Goal: Task Accomplishment & Management: Complete application form

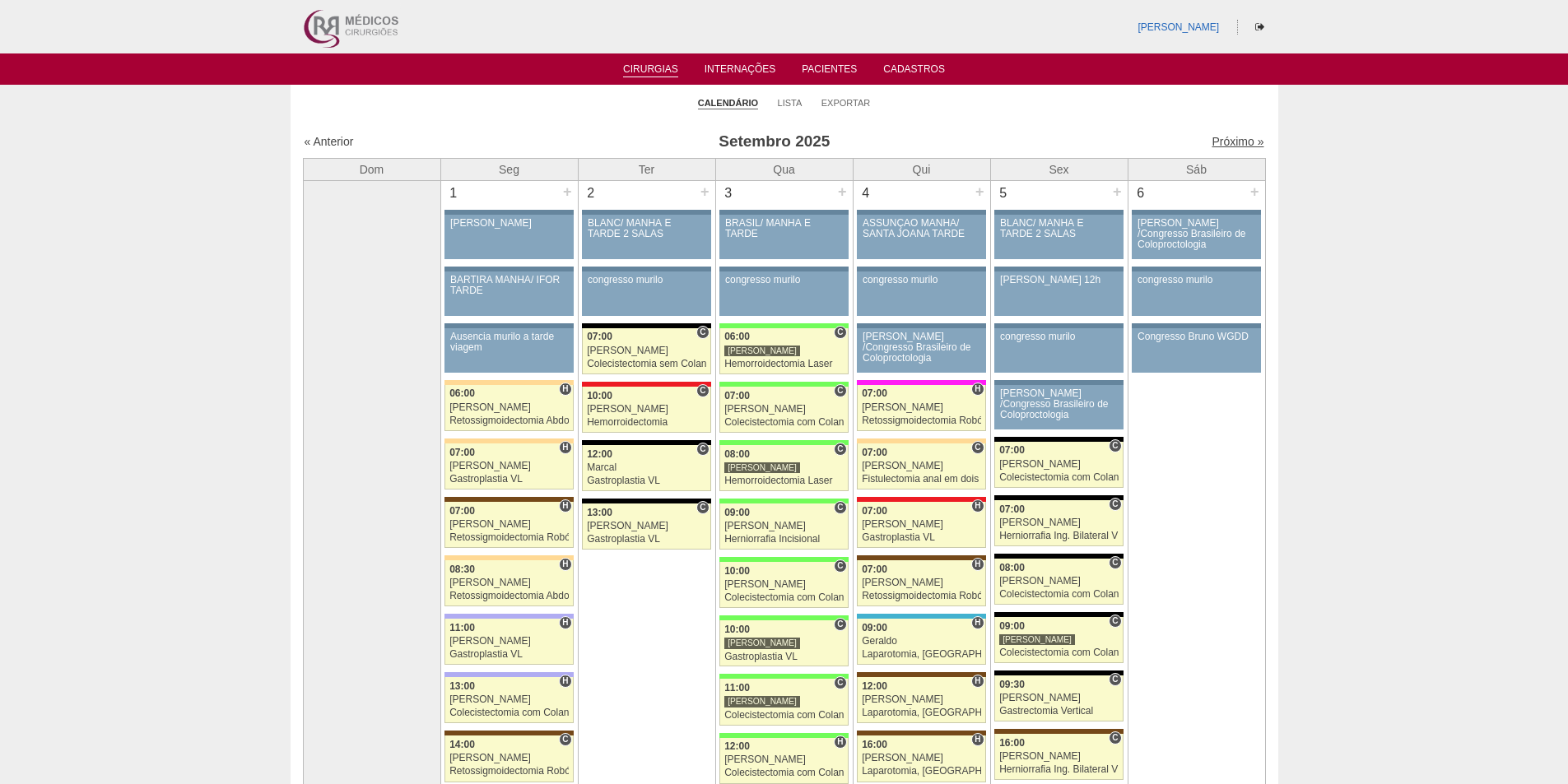
click at [1212, 142] on link "Próximo »" at bounding box center [1238, 141] width 52 height 13
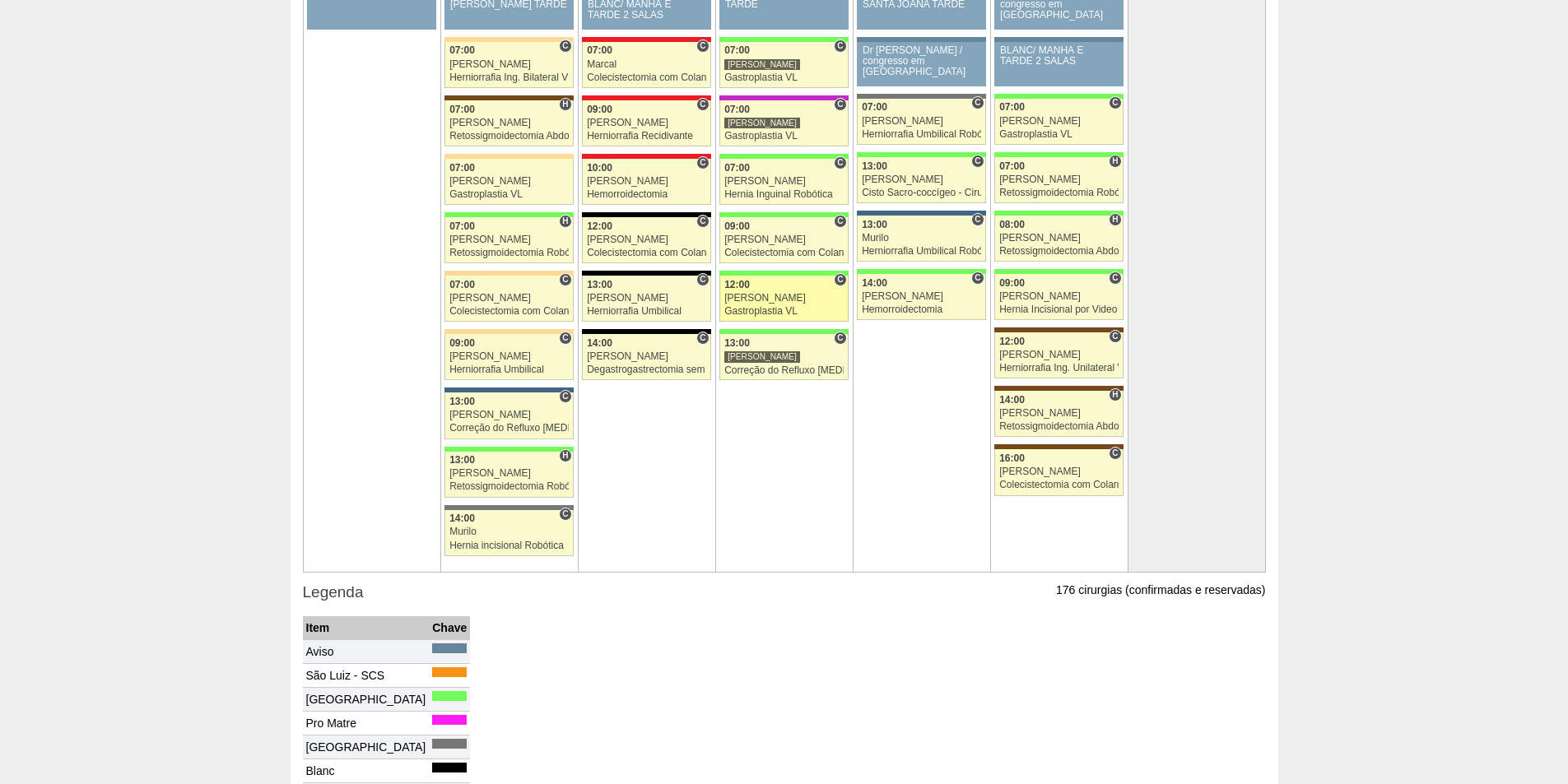
scroll to position [3044, 0]
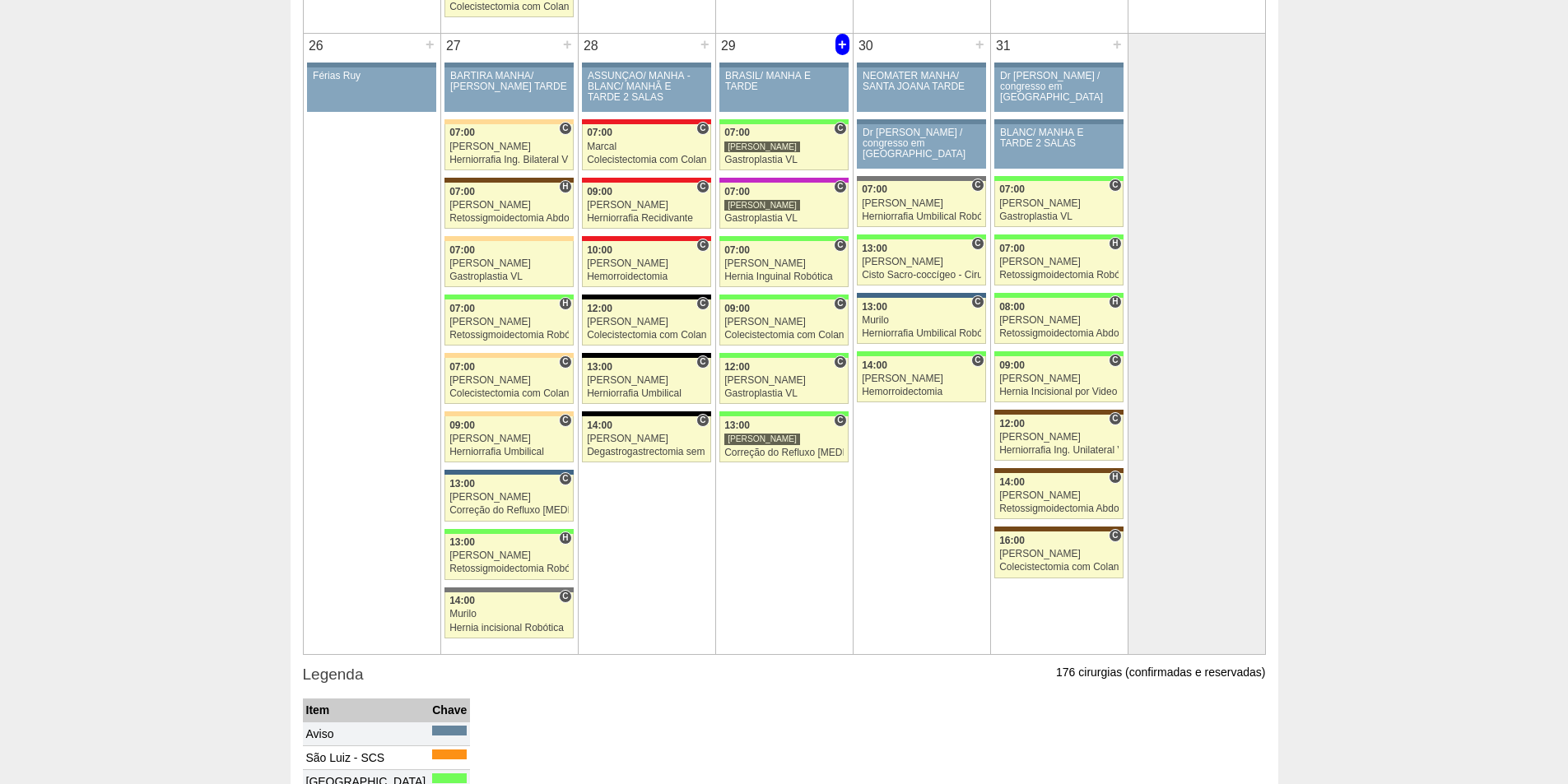
click at [841, 45] on div "+" at bounding box center [842, 44] width 14 height 22
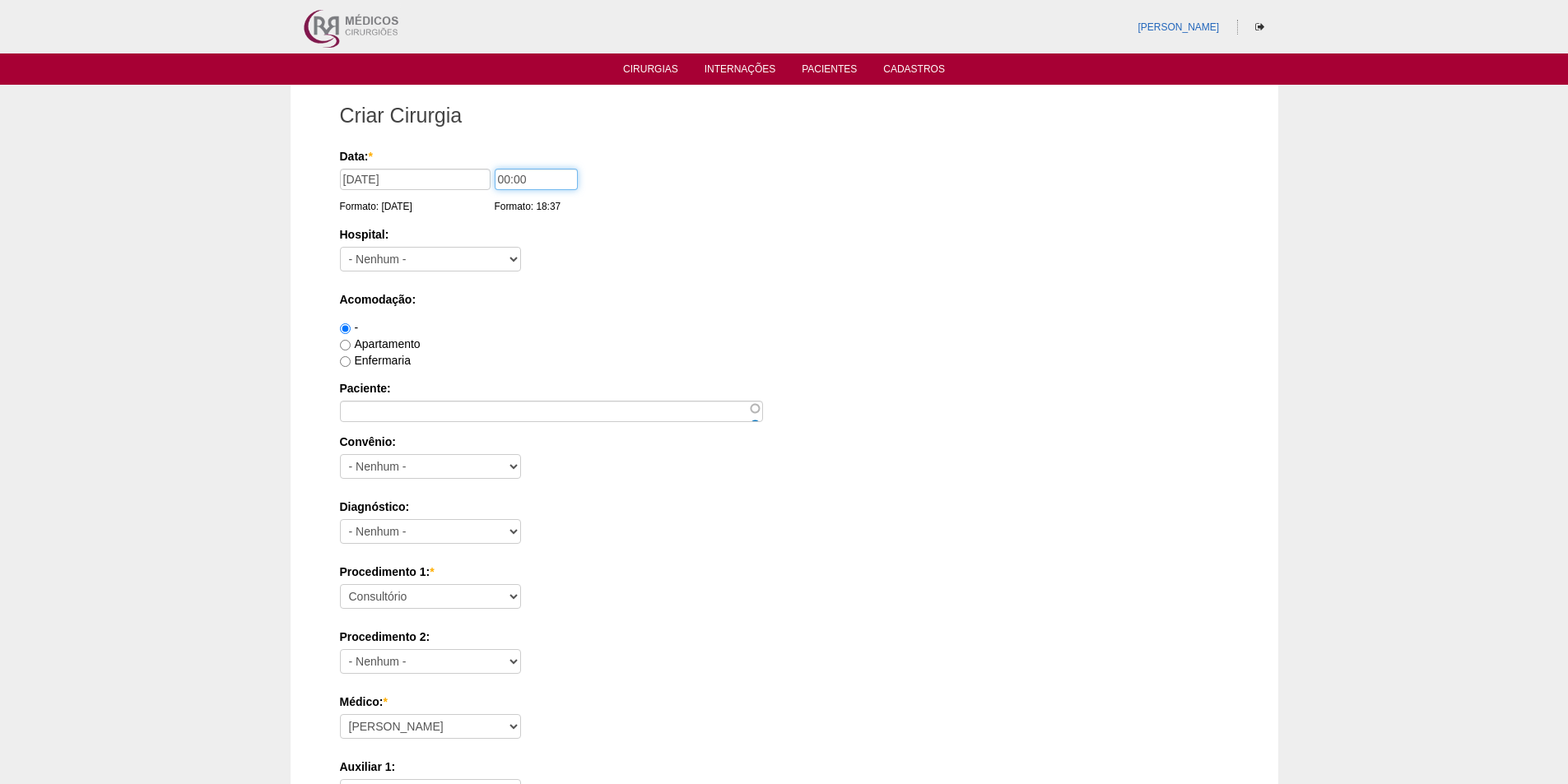
click at [503, 176] on input "00:00" at bounding box center [536, 180] width 83 height 22
type input "10:00"
click at [462, 254] on select "- Nenhum - 9 de Julho Albert Einstein Alvorada América Assunção Bartira Benefic…" at bounding box center [431, 259] width 181 height 25
select select "8"
click at [340, 247] on select "- Nenhum - 9 de Julho Albert Einstein Alvorada América Assunção Bartira Benefic…" at bounding box center [431, 259] width 181 height 25
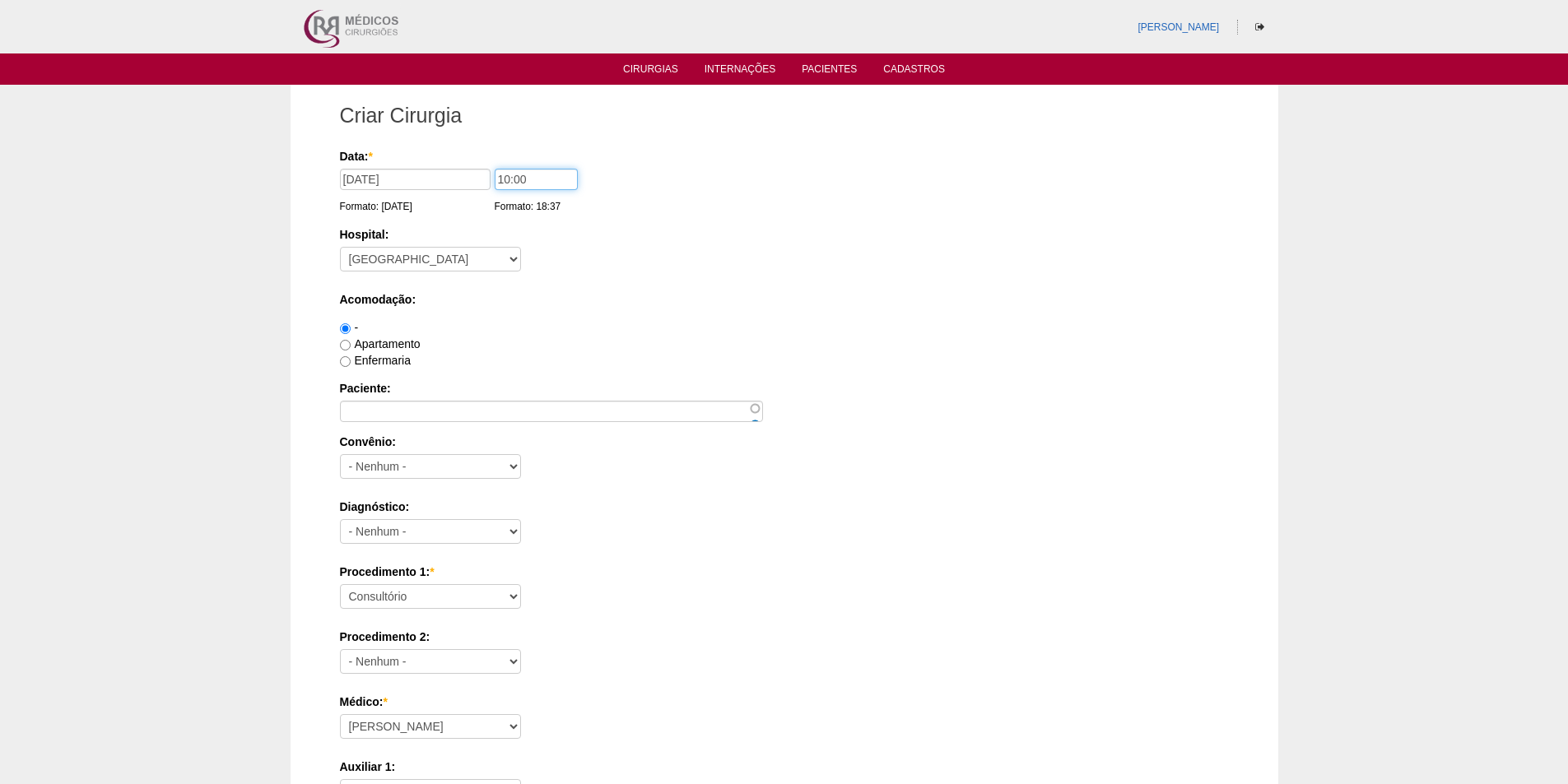
click at [504, 181] on input "10:00" at bounding box center [536, 180] width 83 height 22
type input "11:00"
click at [343, 345] on input "Apartamento" at bounding box center [345, 345] width 11 height 11
radio input "true"
click at [398, 414] on input "Paciente:" at bounding box center [552, 411] width 423 height 22
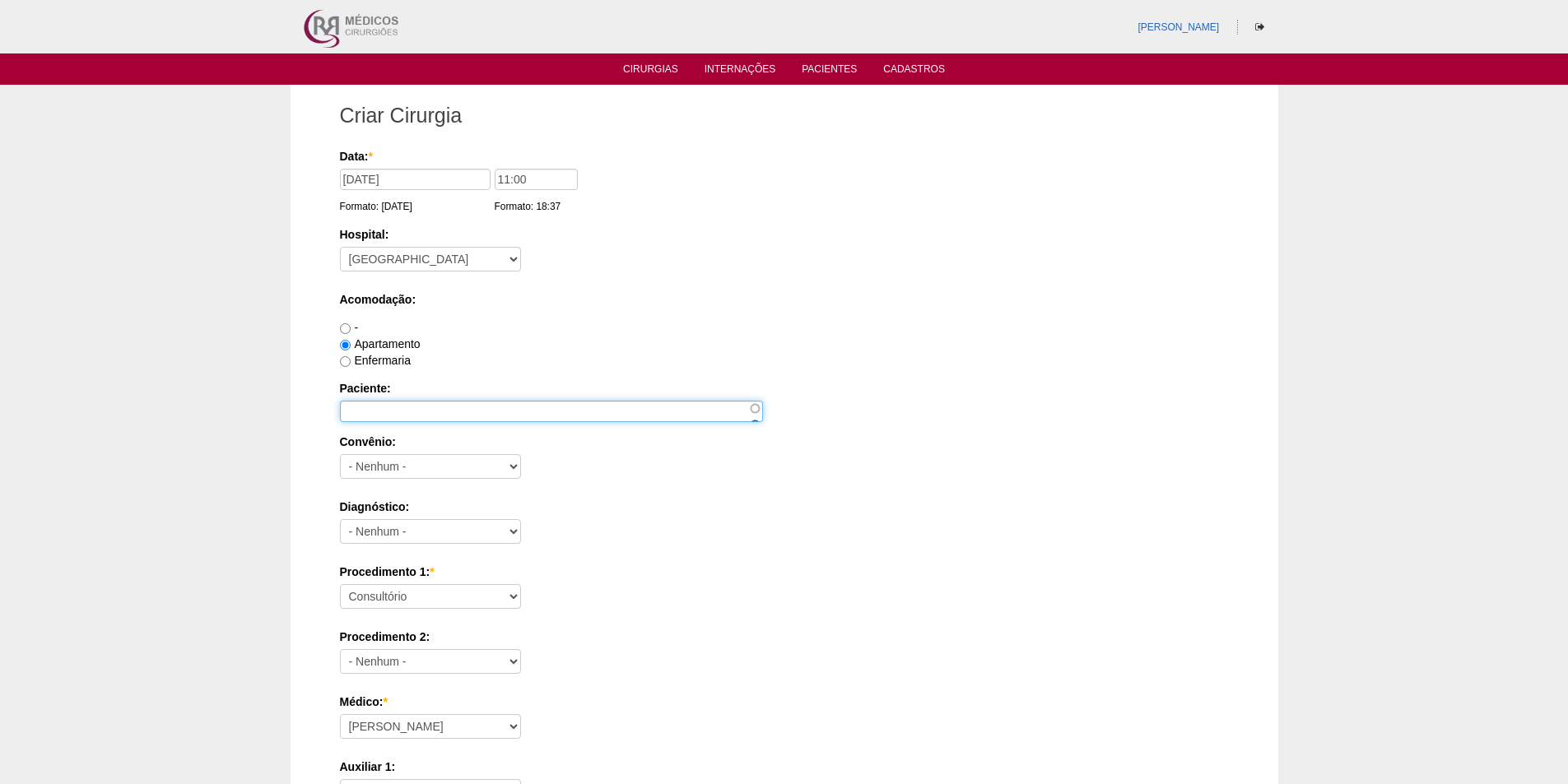
click at [432, 416] on input "Paciente:" at bounding box center [552, 411] width 423 height 22
paste input "Wellington Cavalcante Macedo"
type input "Wellington Cavalcante Macedo"
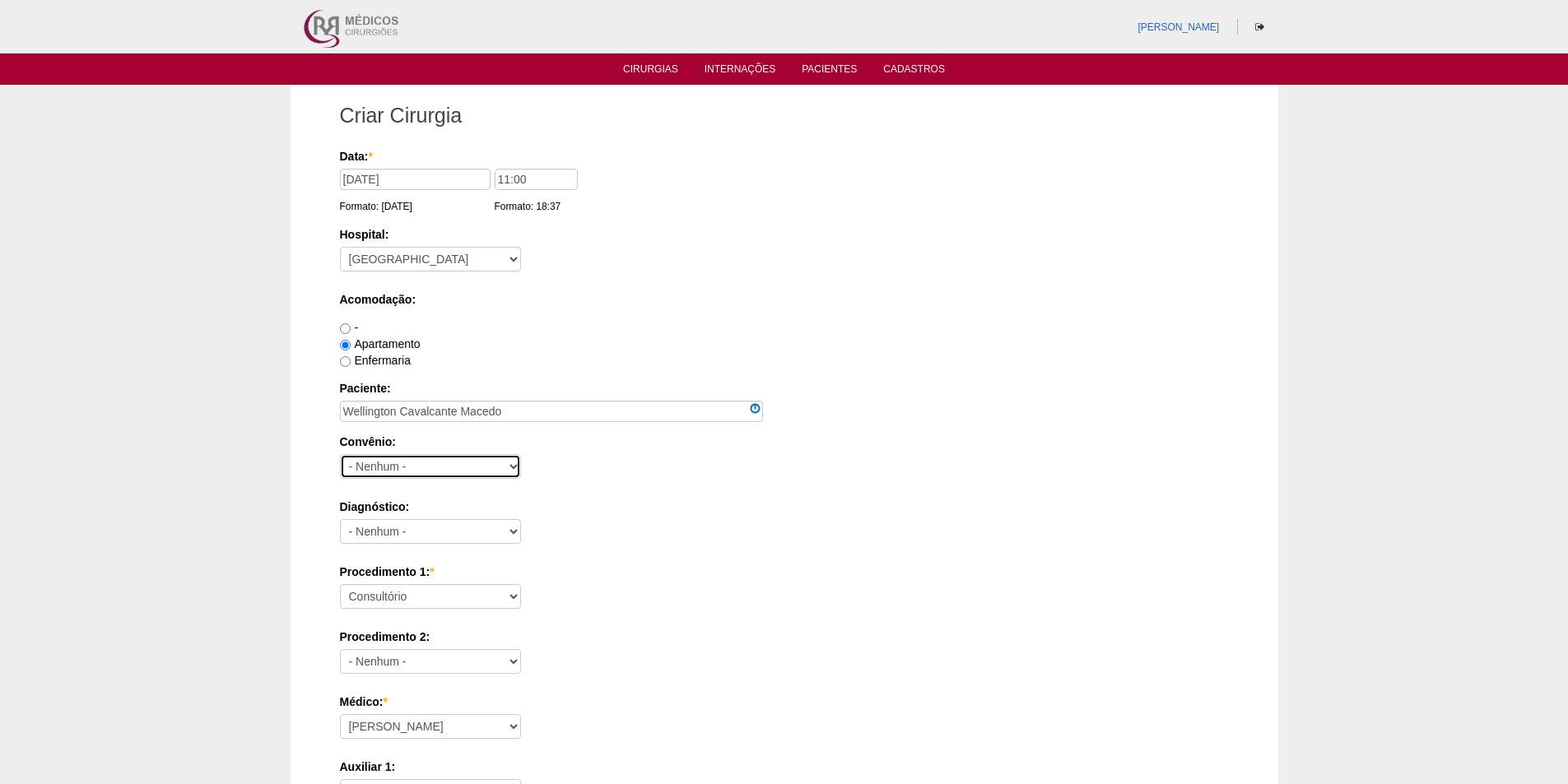
click at [426, 464] on select "- Nenhum - Abet Afresp Allianz Amil Blue Life Caasp Cabesp Caixa de Pensões Car…" at bounding box center [431, 466] width 181 height 25
select select "4047"
click at [340, 454] on select "- Nenhum - Abet Afresp Allianz Amil Blue Life Caasp Cabesp Caixa de Pensões Car…" at bounding box center [431, 466] width 181 height 25
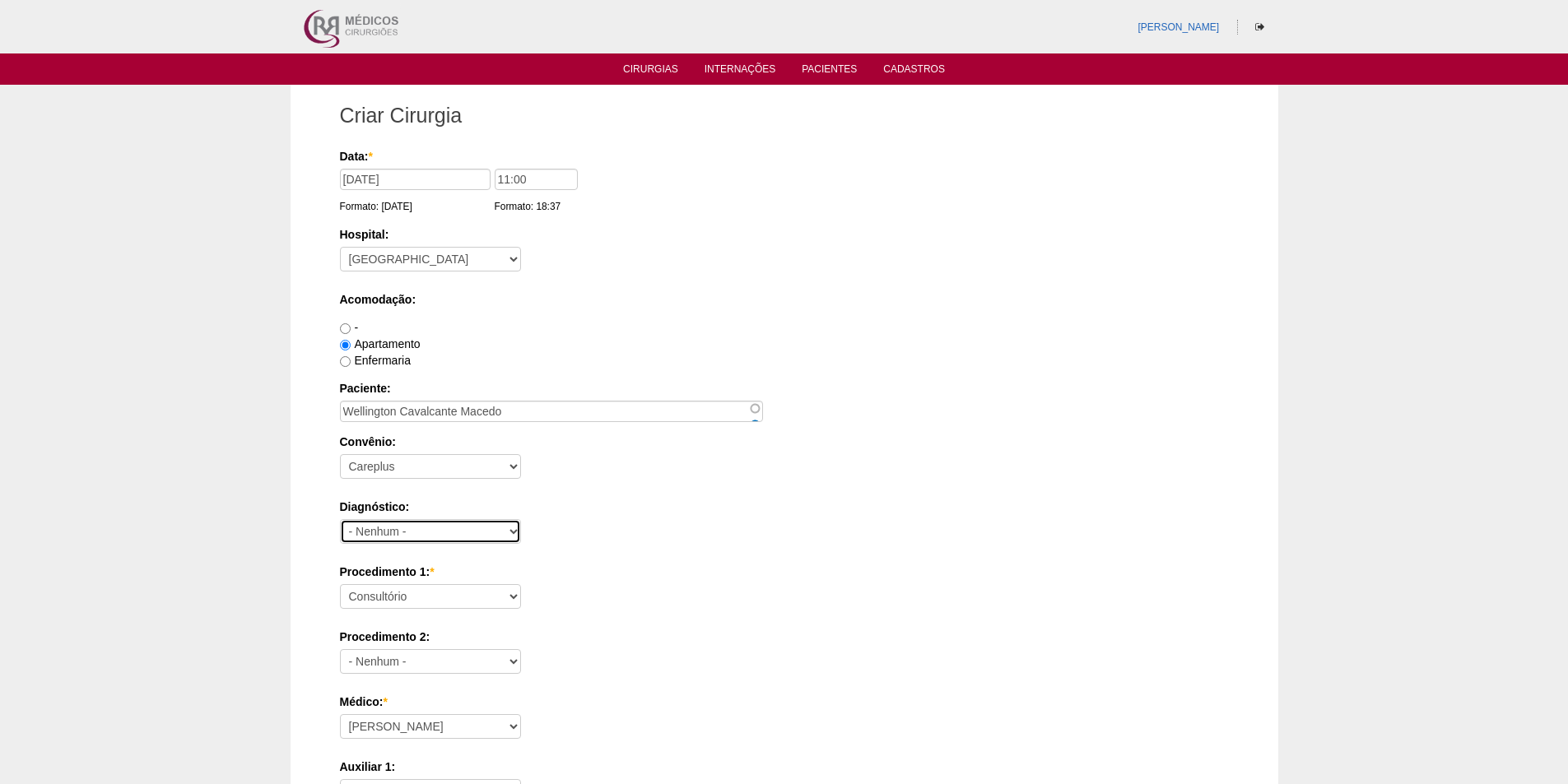
click at [392, 532] on select "- Nenhum - Abdome Agudo Abscesso Hepático Abscesso Perianal Abscesso Peritoneal…" at bounding box center [431, 532] width 181 height 25
select select "3707"
click at [340, 519] on select "- Nenhum - Abdome Agudo Abscesso Hepático Abscesso Perianal Abscesso Peritoneal…" at bounding box center [431, 532] width 181 height 25
click at [401, 604] on select "Consultório Abscesso Hepático - Drenagem Abscesso perianal Amputação Abdômino P…" at bounding box center [431, 597] width 181 height 25
select select "3710"
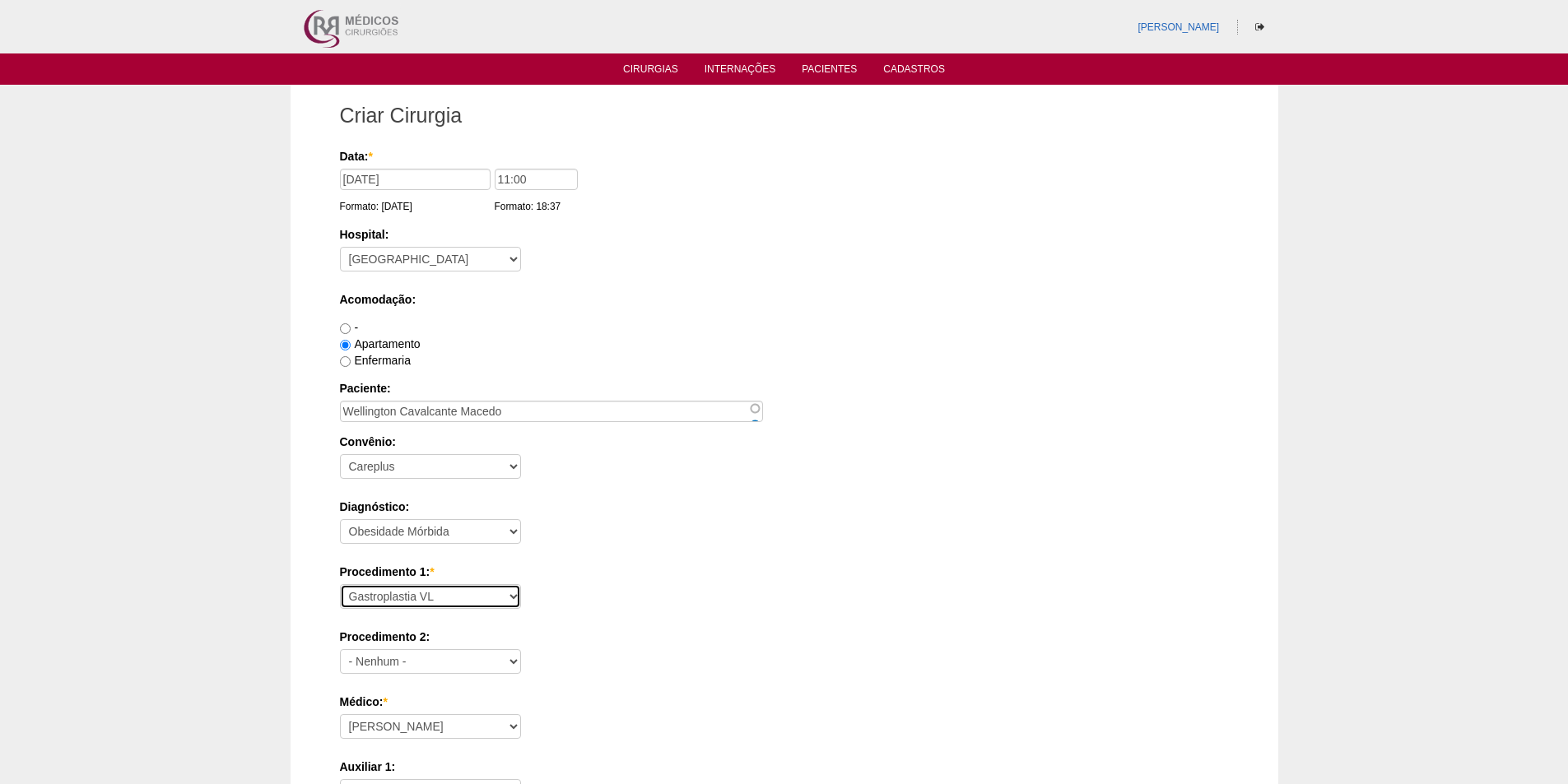
click at [340, 584] on select "Consultório Abscesso Hepático - Drenagem Abscesso perianal Amputação Abdômino P…" at bounding box center [431, 597] width 181 height 25
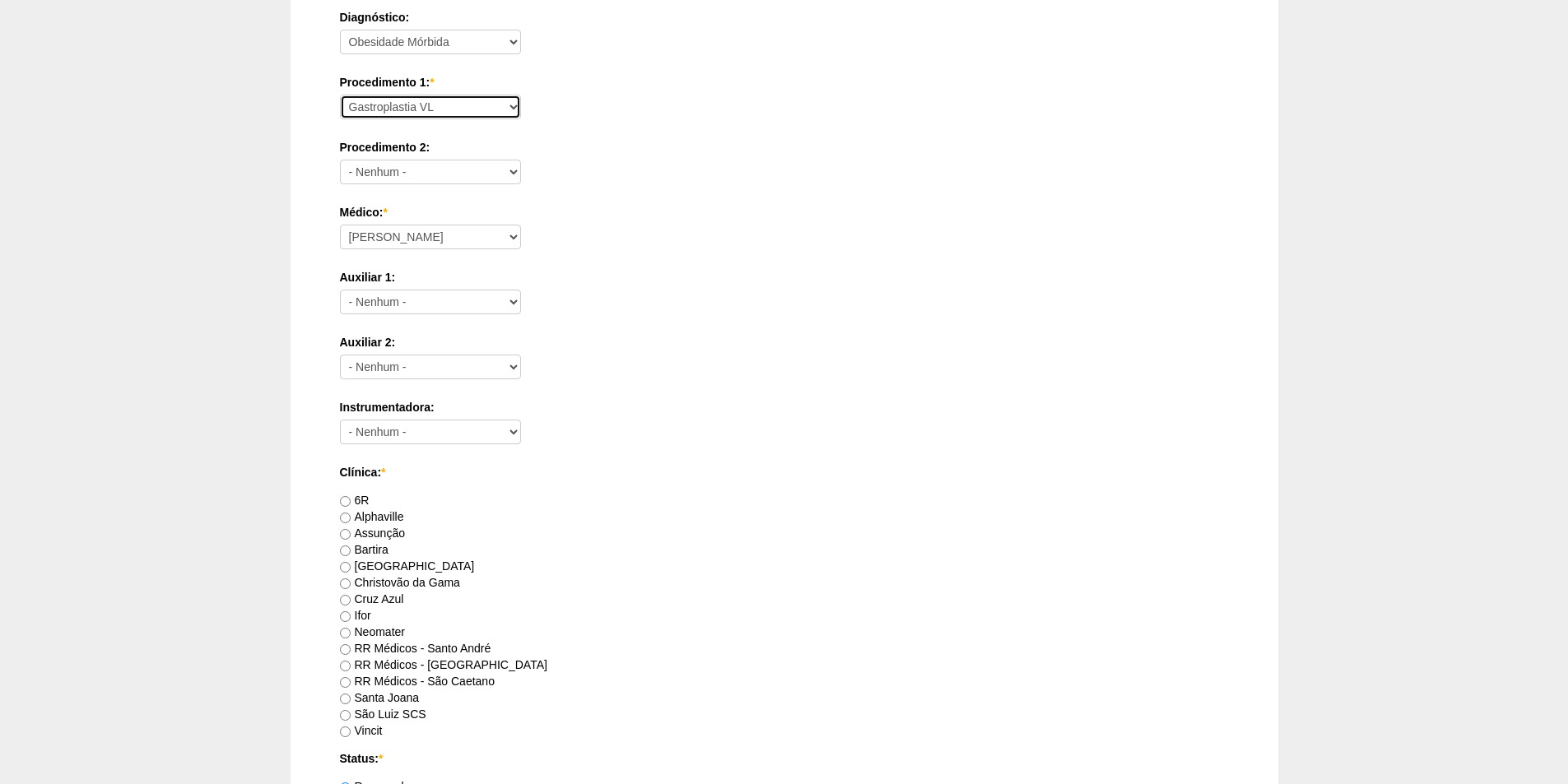
scroll to position [494, 0]
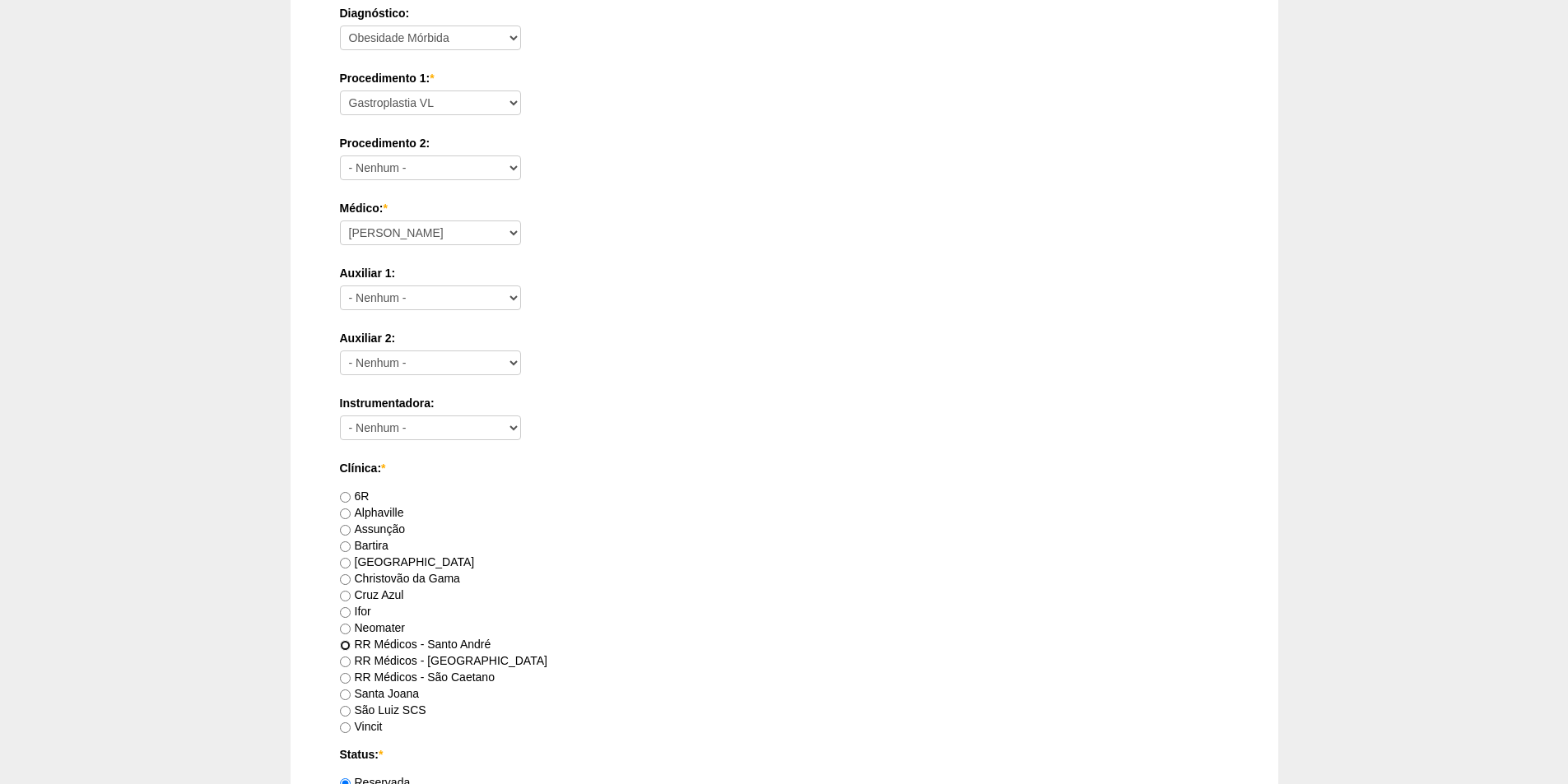
click at [343, 645] on input "RR Médicos - Santo André" at bounding box center [345, 645] width 11 height 11
radio input "true"
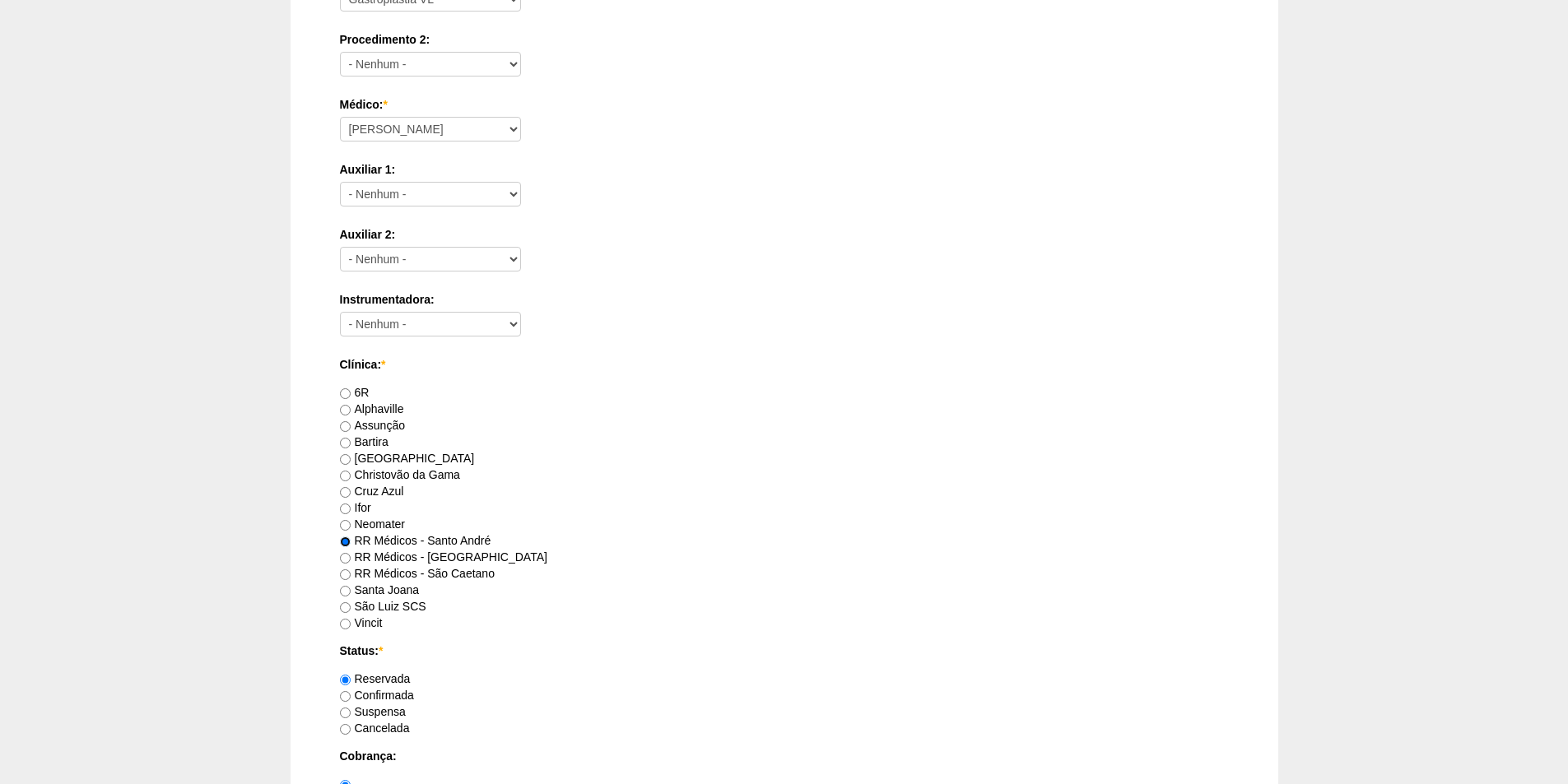
scroll to position [741, 0]
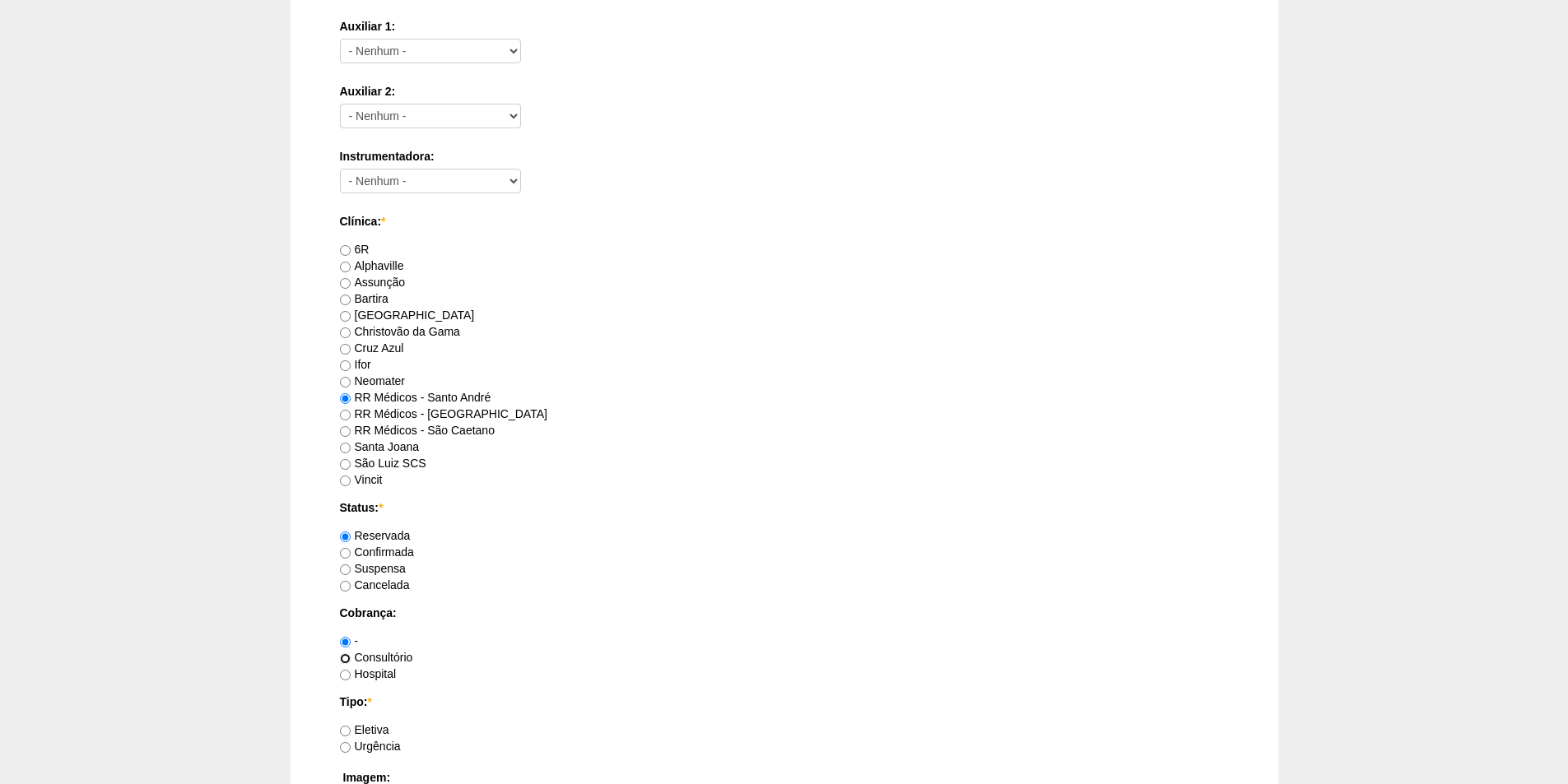
click at [345, 659] on input "Consultório" at bounding box center [345, 659] width 11 height 11
radio input "true"
drag, startPoint x: 345, startPoint y: 731, endPoint x: 396, endPoint y: 705, distance: 57.2
click at [358, 725] on label "Eletiva" at bounding box center [365, 730] width 49 height 13
click at [350, 725] on input "Eletiva" at bounding box center [345, 731] width 11 height 11
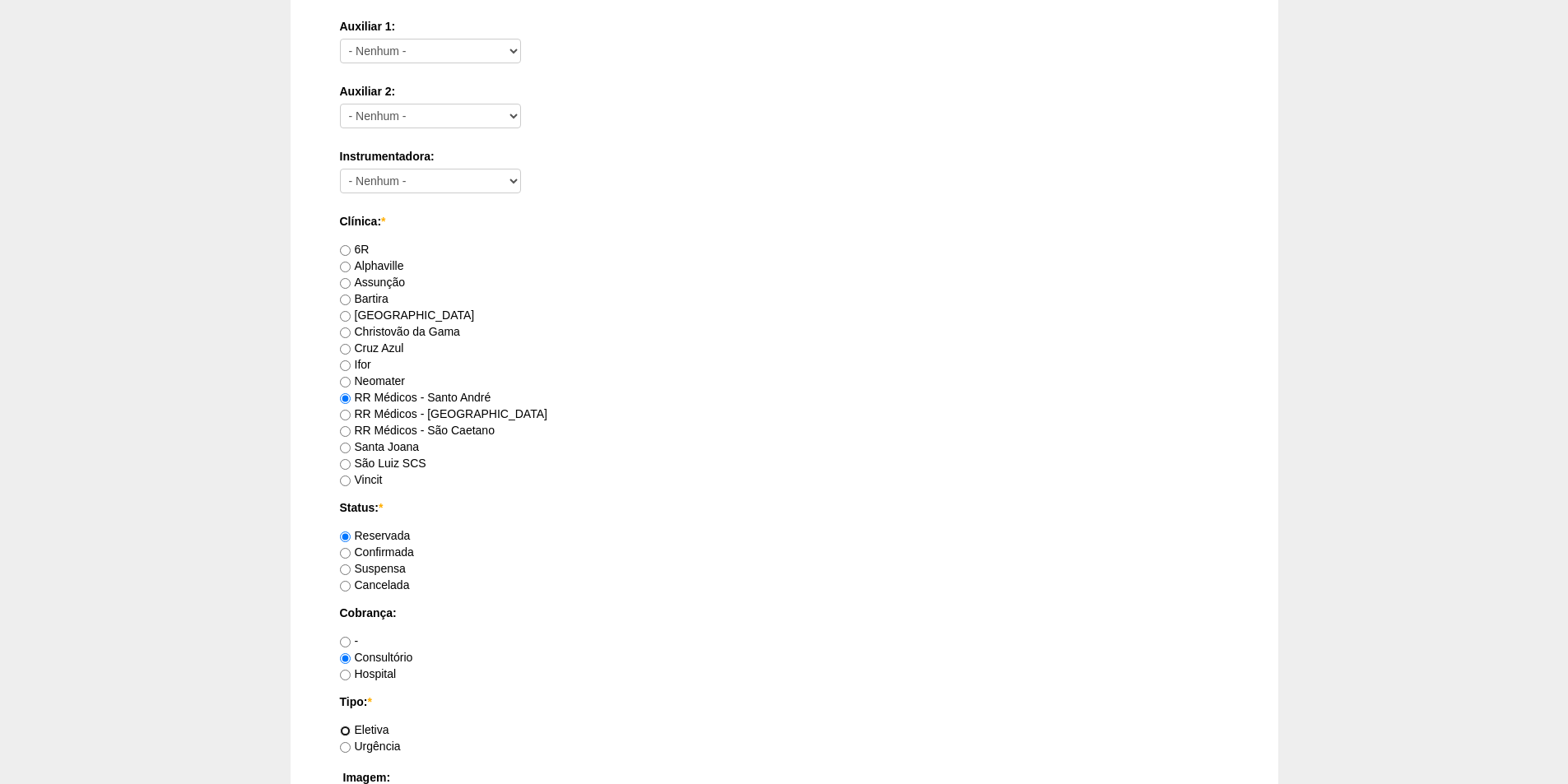
radio input "true"
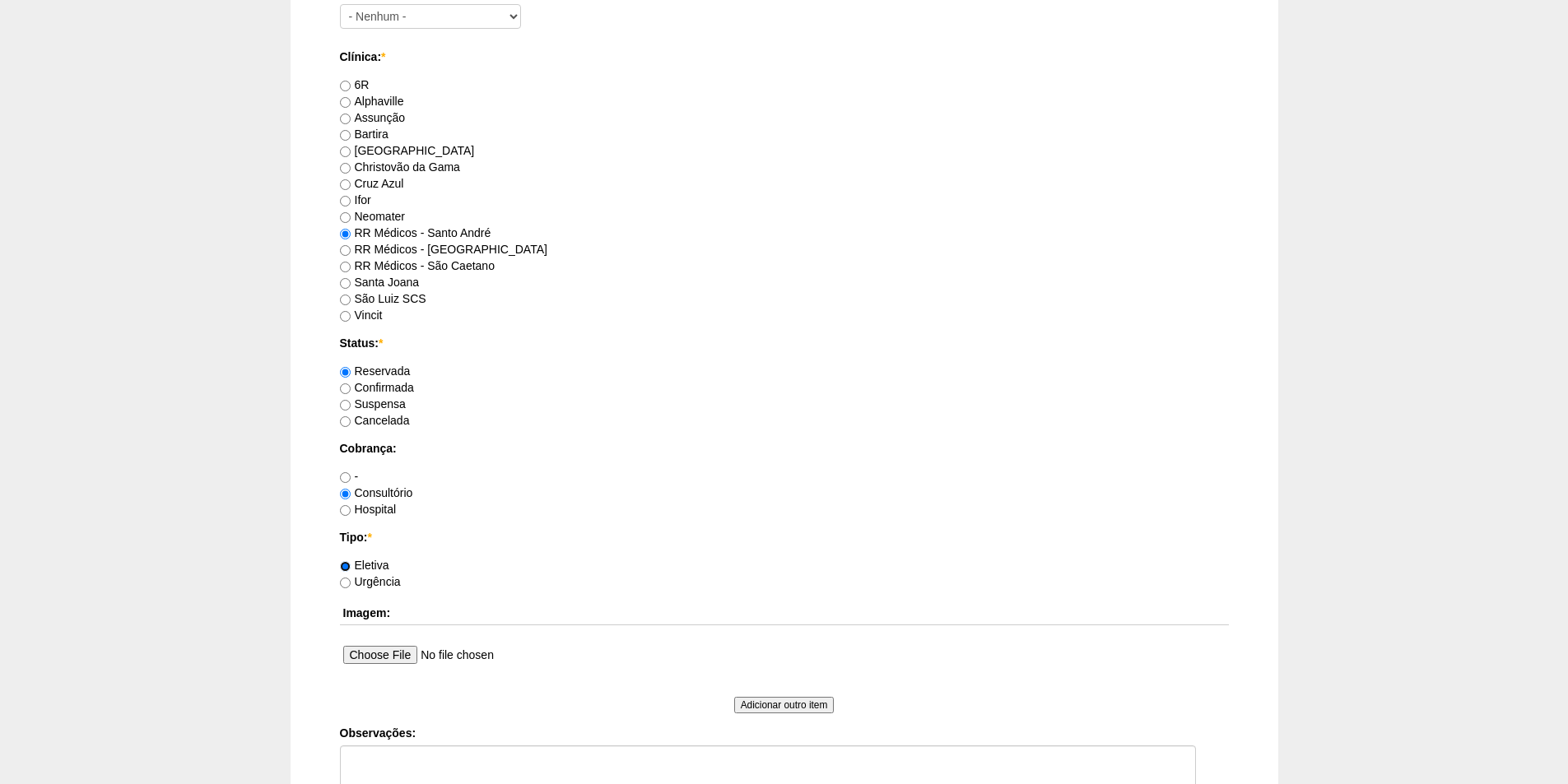
scroll to position [1070, 0]
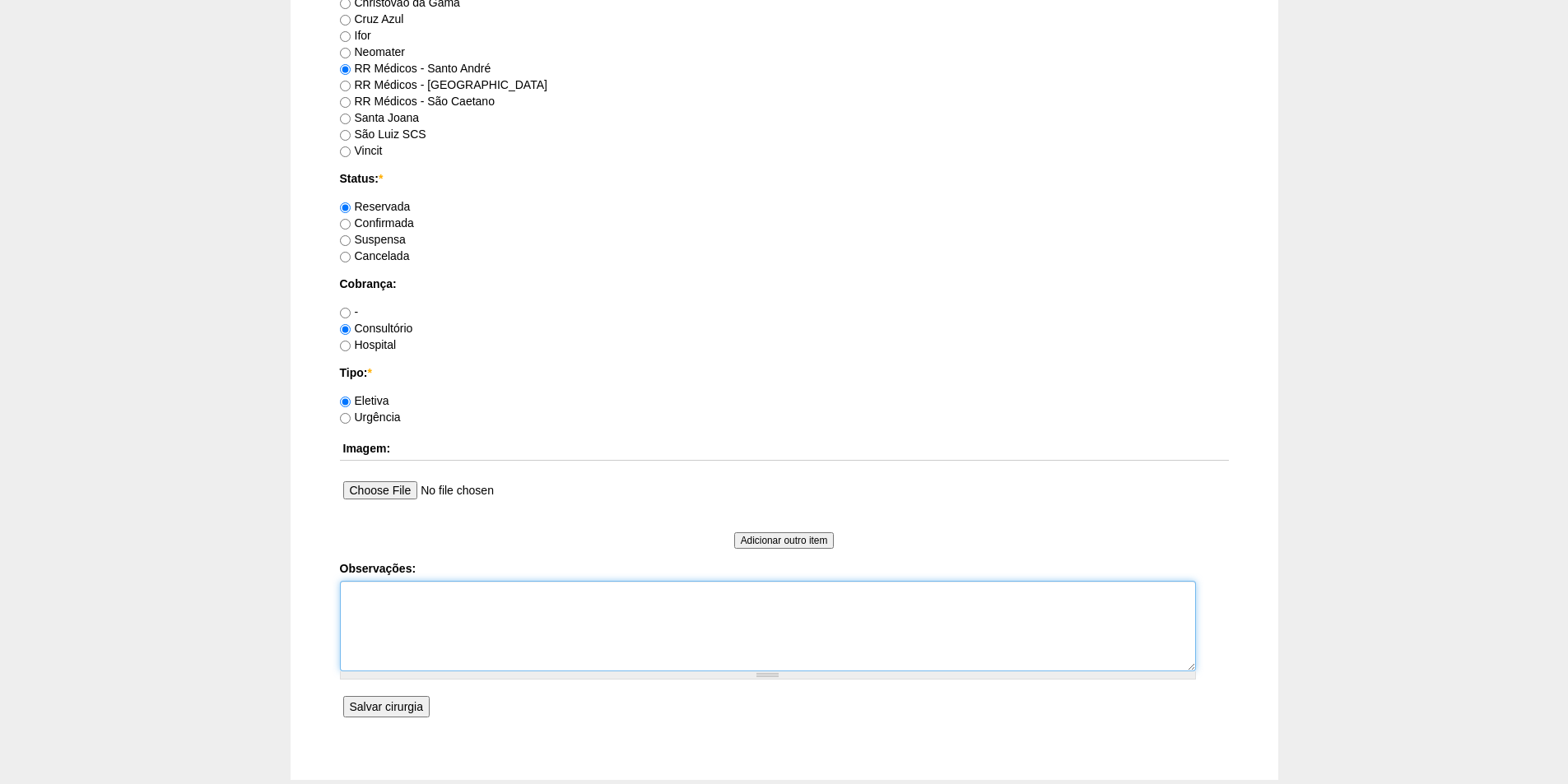
click at [395, 600] on textarea "Observações:" at bounding box center [769, 626] width 856 height 90
type textarea "checar autorização perder 4 kg"
click at [405, 705] on input "Salvar cirurgia" at bounding box center [386, 707] width 86 height 22
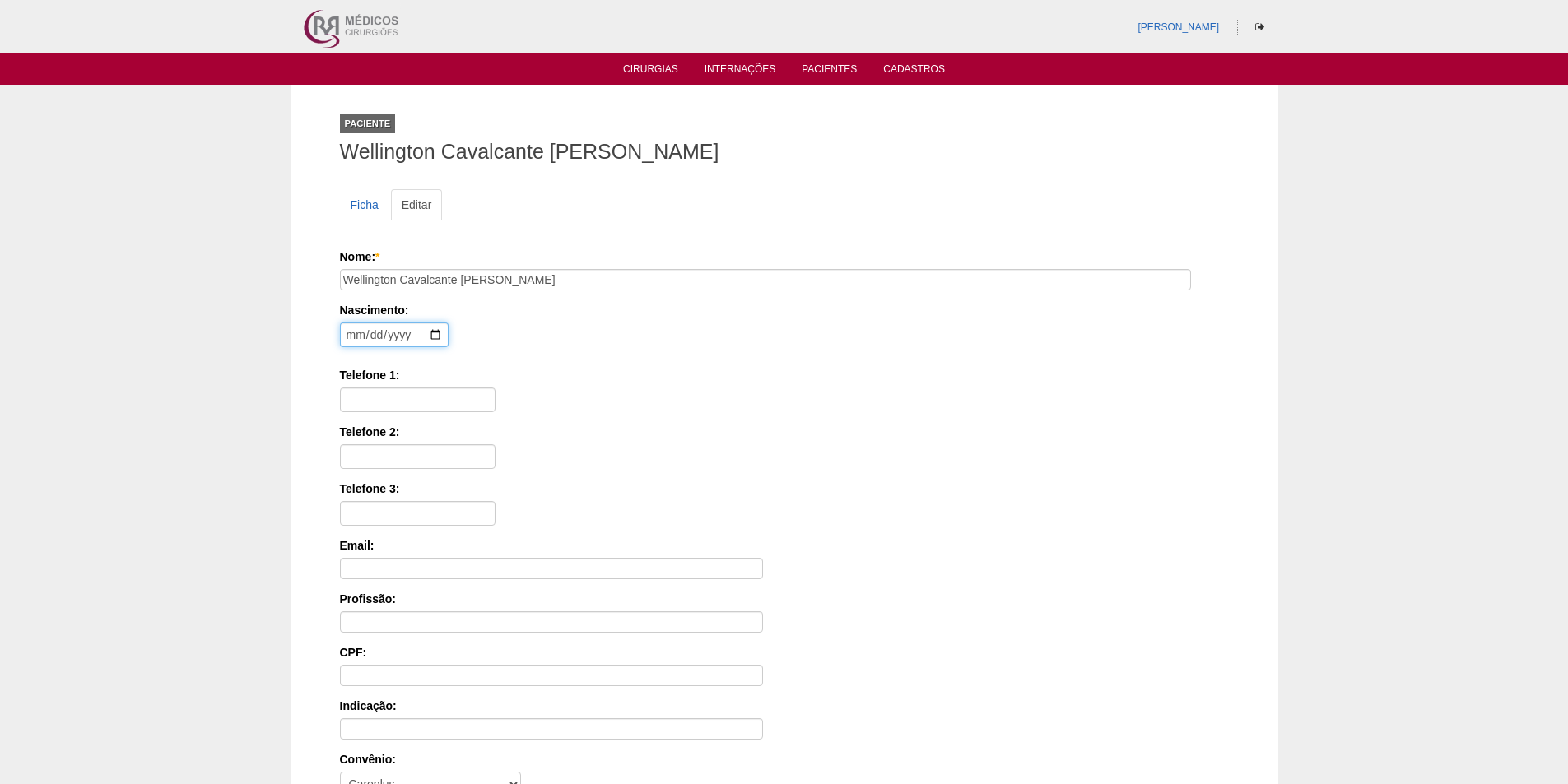
click at [347, 338] on input "date" at bounding box center [395, 335] width 109 height 25
type input "[DATE]"
click at [391, 391] on input "Telefone 1:" at bounding box center [418, 400] width 156 height 25
paste input "98329-2264"
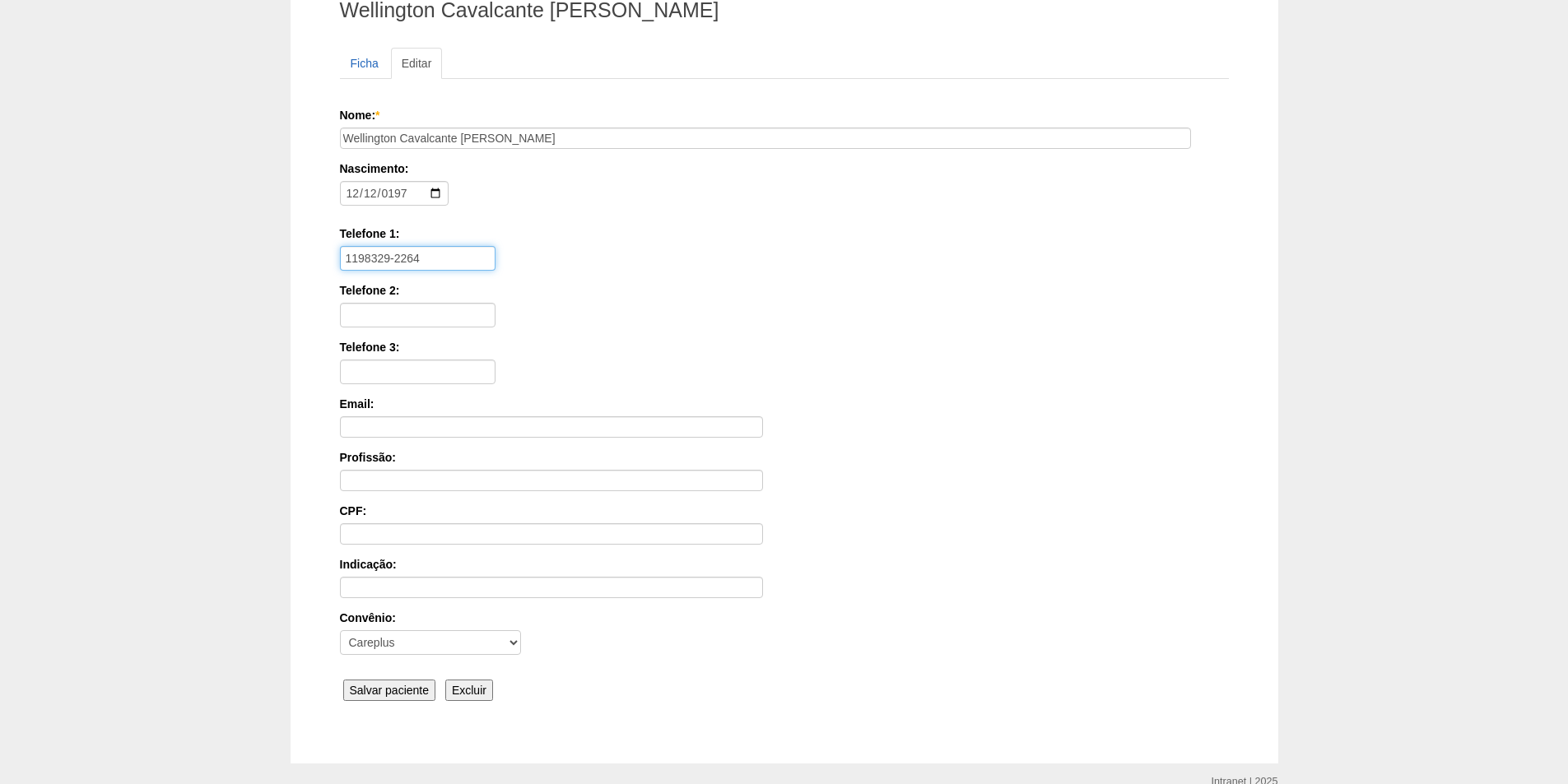
scroll to position [165, 0]
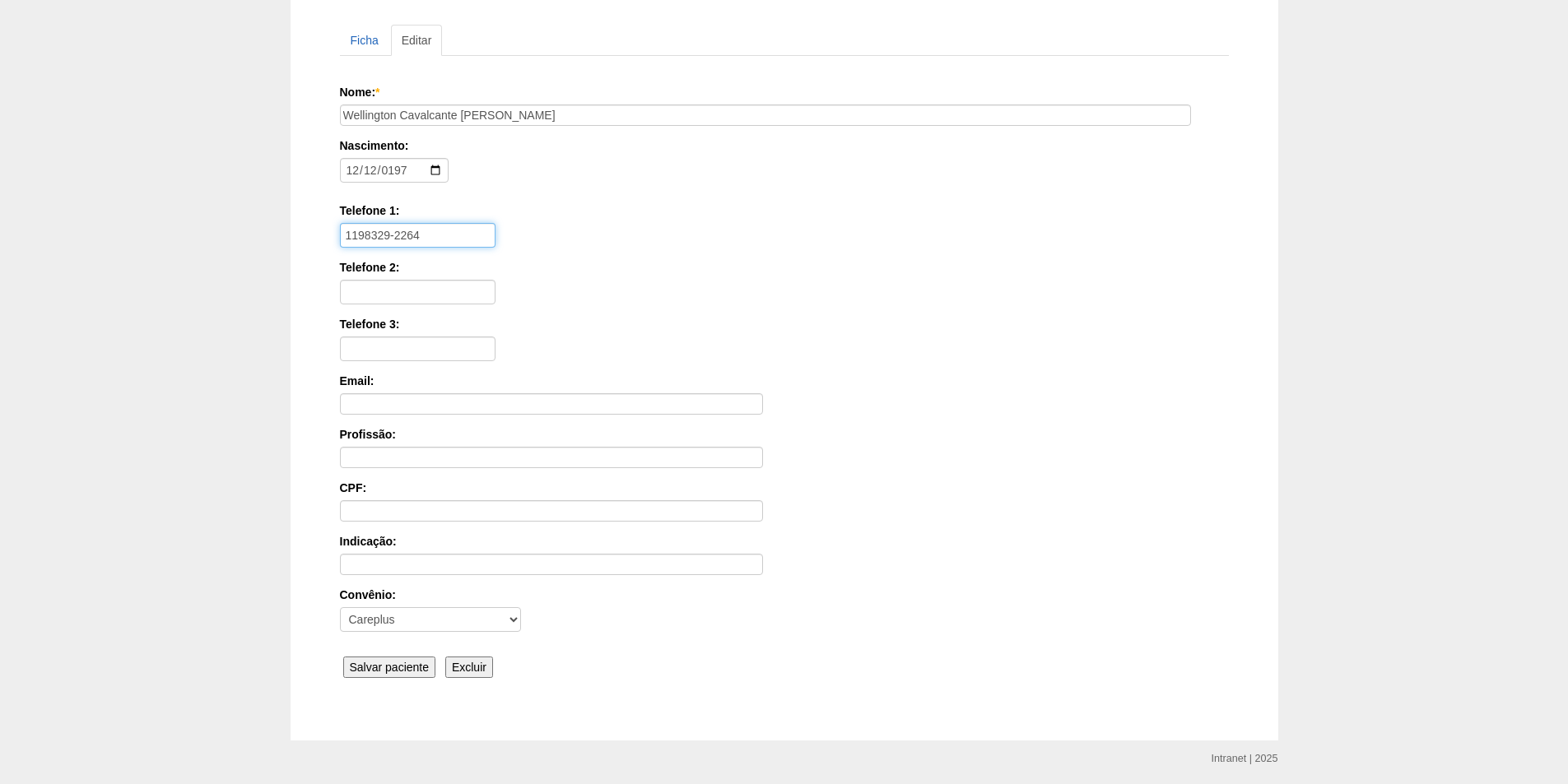
type input "1198329-2264"
click at [381, 670] on input "Salvar paciente" at bounding box center [389, 668] width 93 height 22
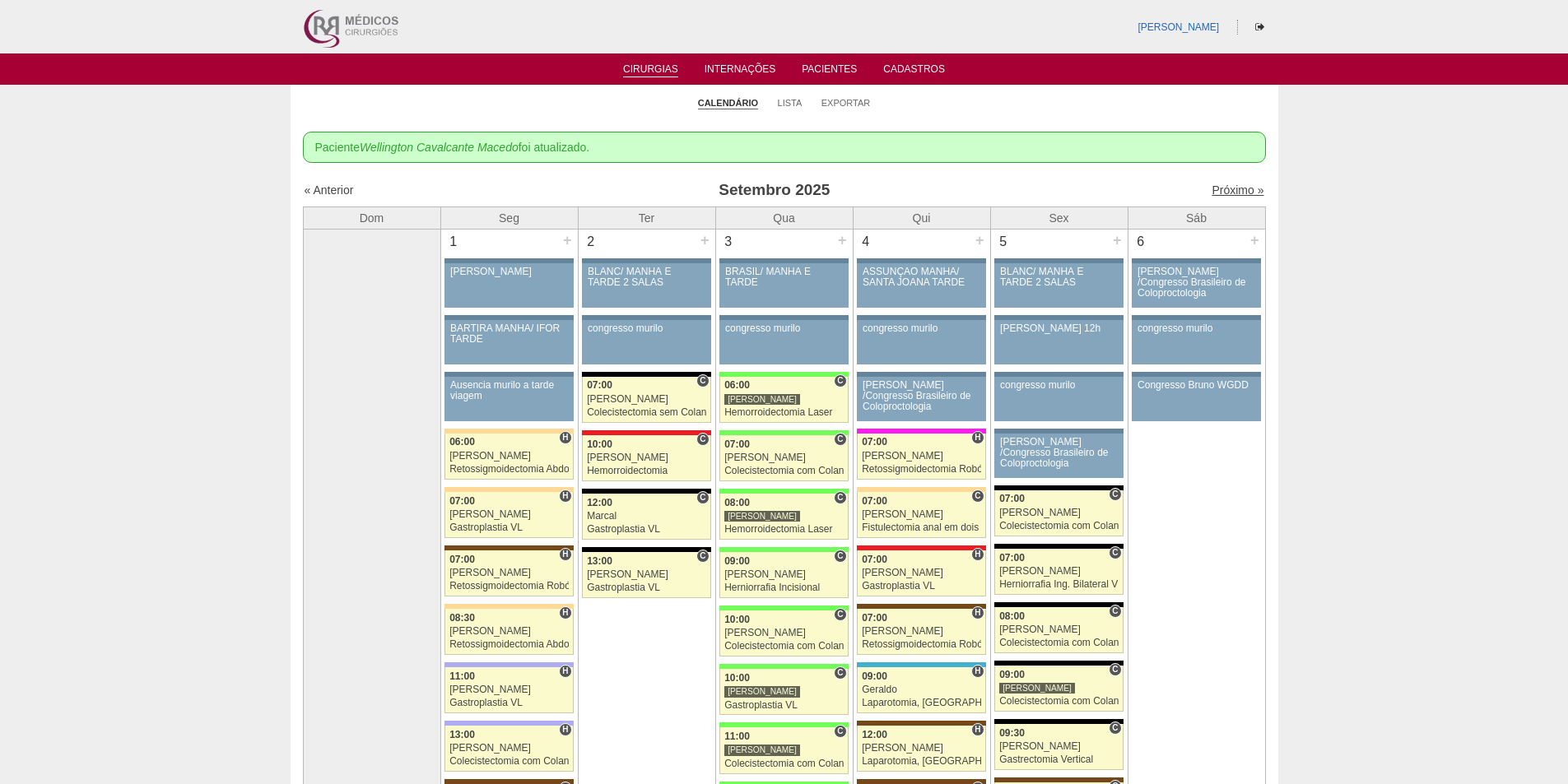
click at [1225, 189] on link "Próximo »" at bounding box center [1238, 191] width 52 height 13
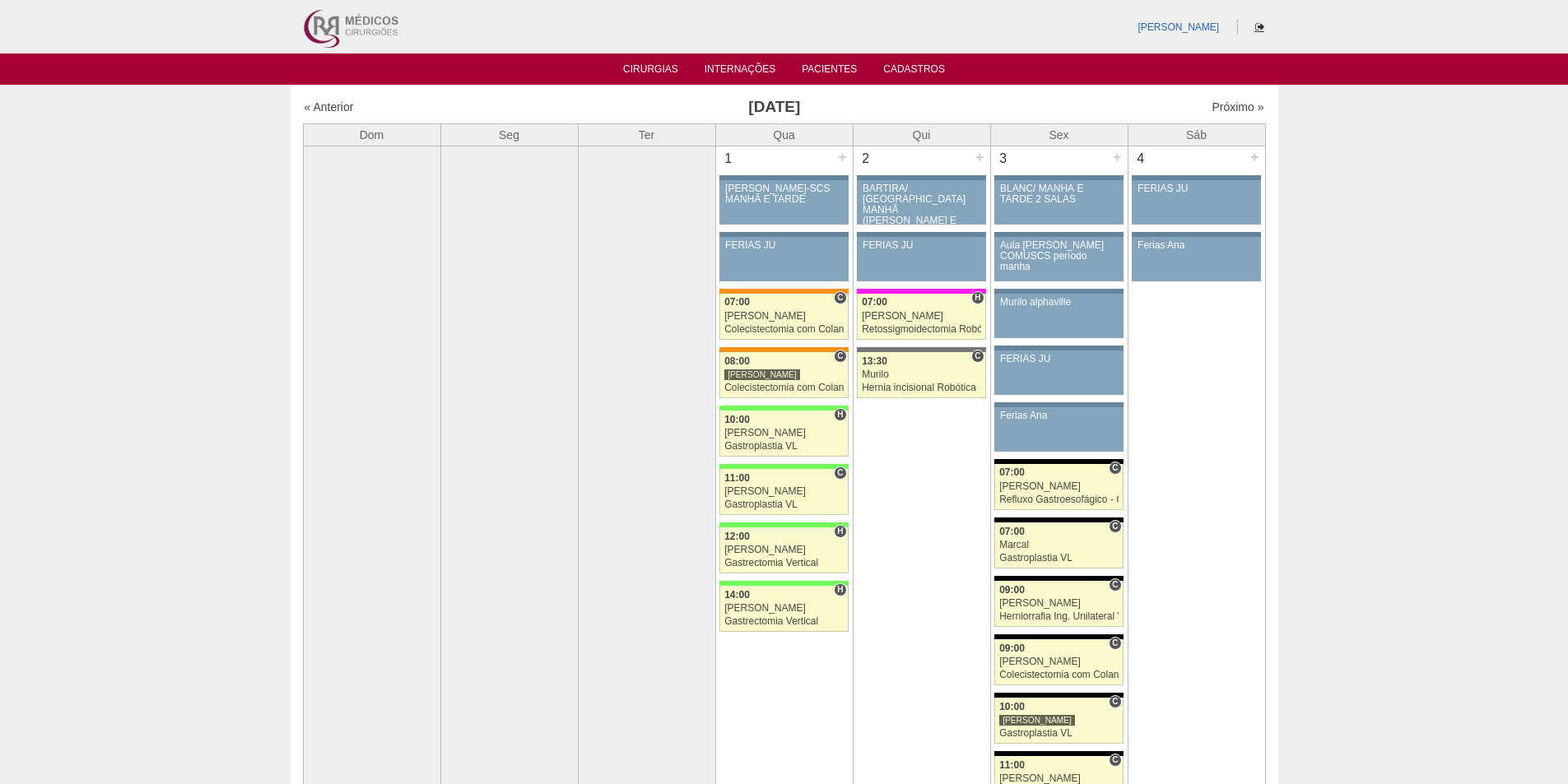
click at [1259, 25] on icon at bounding box center [1259, 28] width 9 height 10
